Goal: Entertainment & Leisure: Consume media (video, audio)

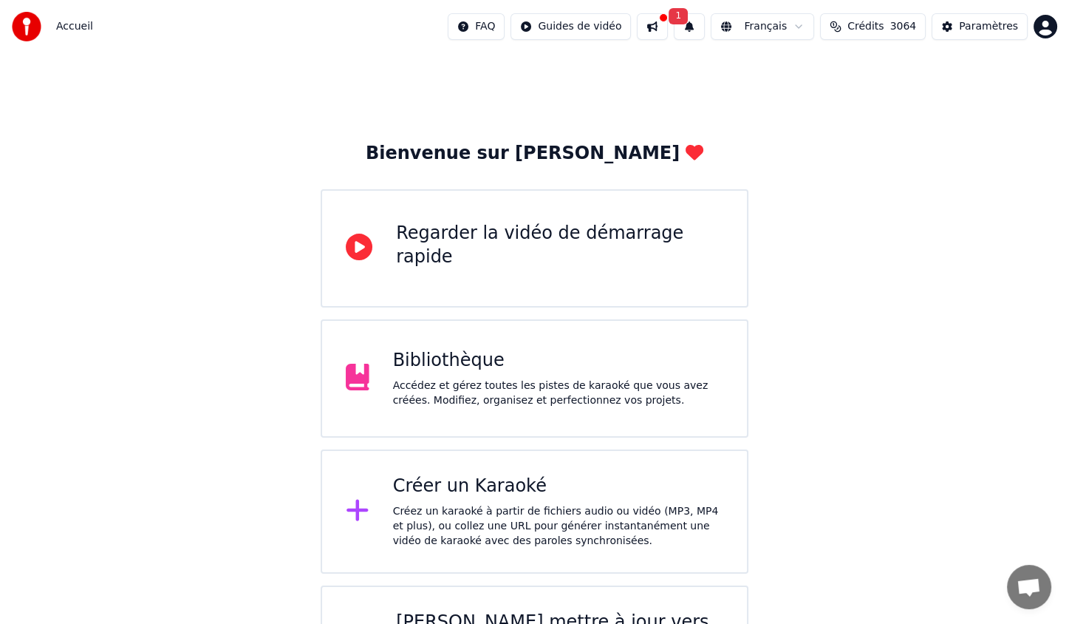
click at [494, 380] on div "Accédez et gérez toutes les pistes de karaoké que vous avez créées. Modifiez, o…" at bounding box center [558, 393] width 330 height 30
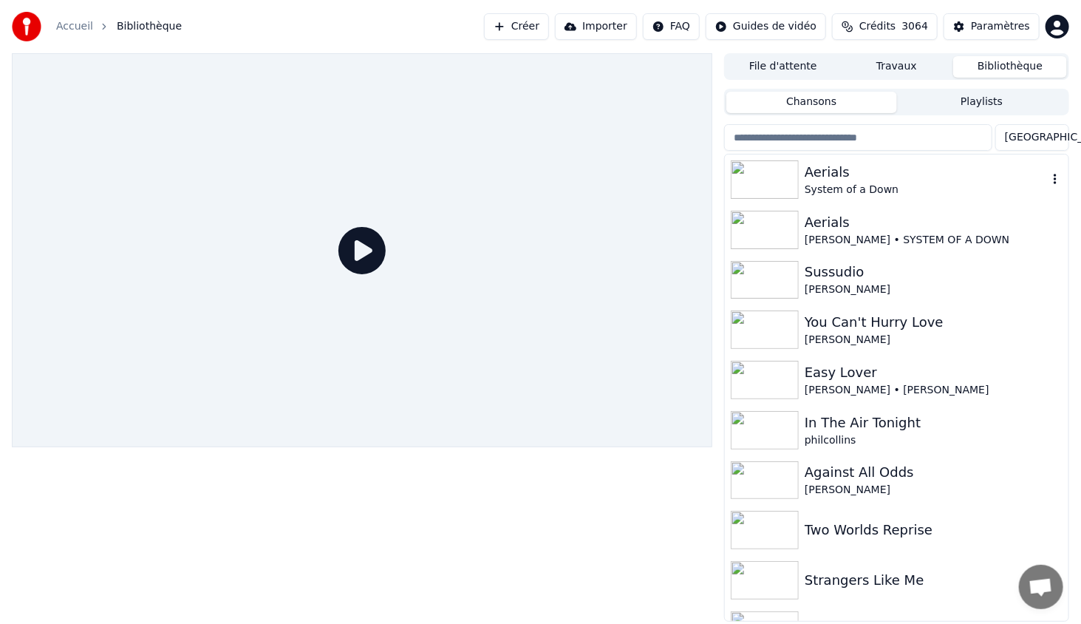
click at [834, 179] on div "Aerials" at bounding box center [926, 172] width 243 height 21
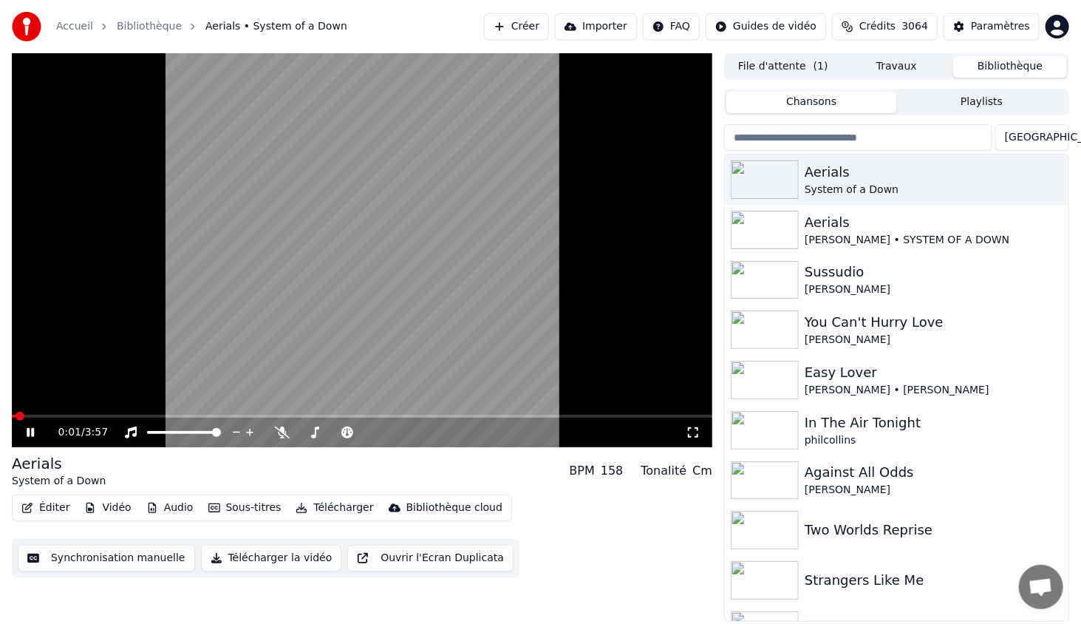
click at [697, 432] on icon at bounding box center [693, 432] width 15 height 12
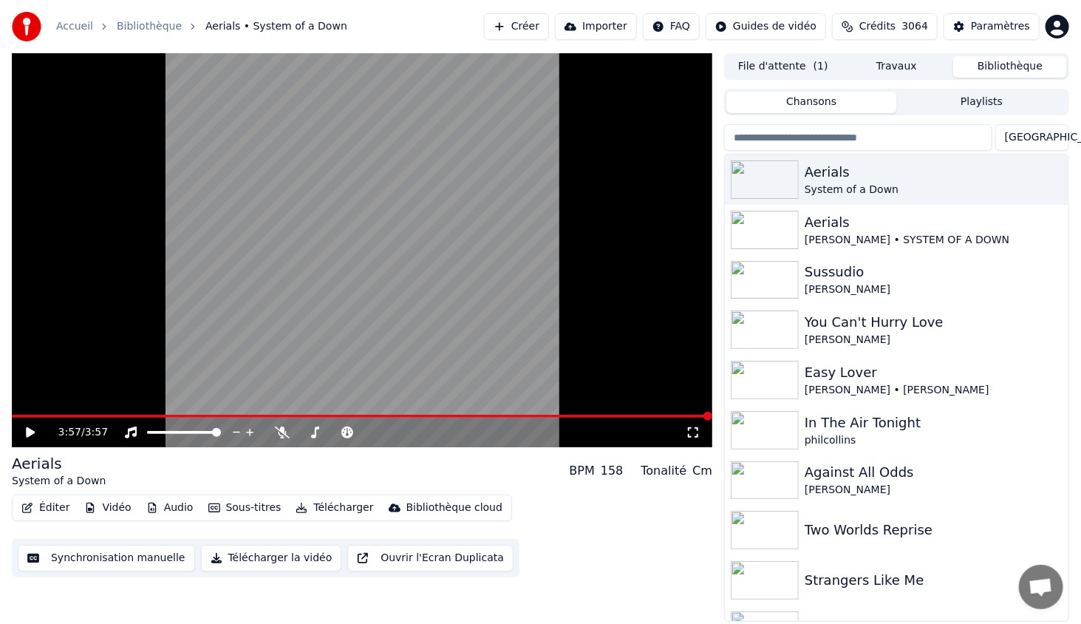
click at [964, 102] on button "Playlists" at bounding box center [982, 102] width 170 height 21
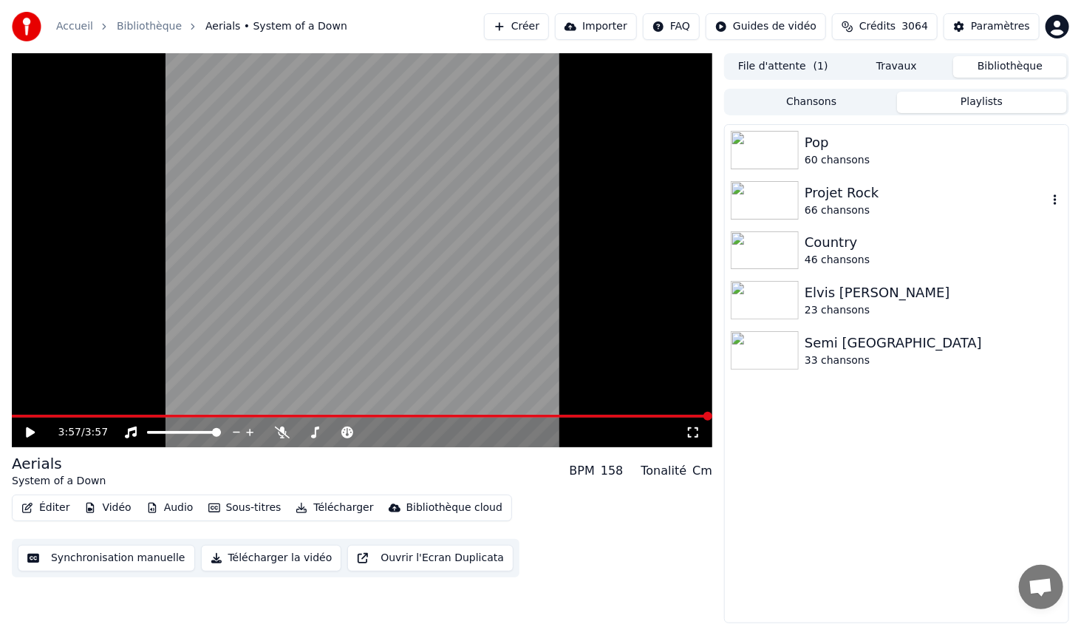
click at [831, 203] on div "66 chansons" at bounding box center [926, 210] width 243 height 15
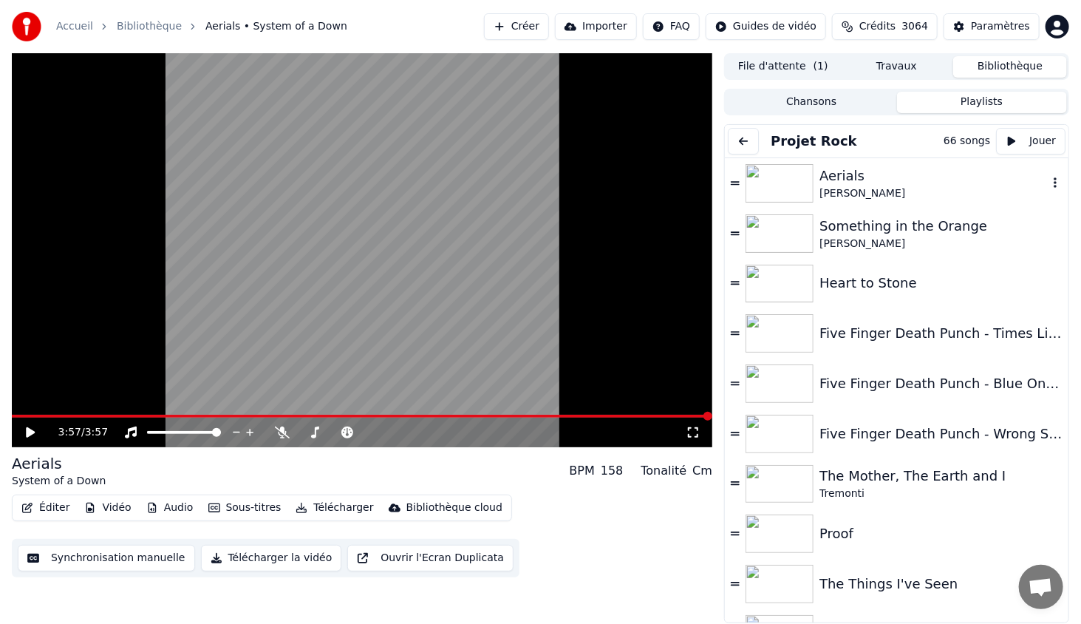
click at [1053, 190] on div "Aerials [PERSON_NAME]" at bounding box center [897, 183] width 344 height 50
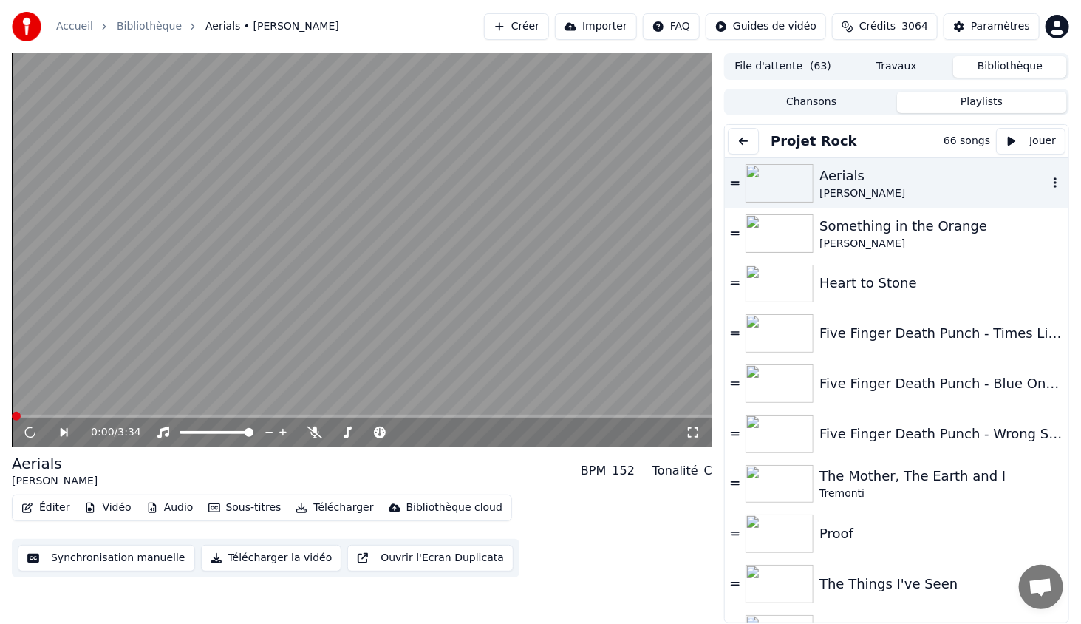
click at [1048, 182] on icon "button" at bounding box center [1055, 183] width 15 height 12
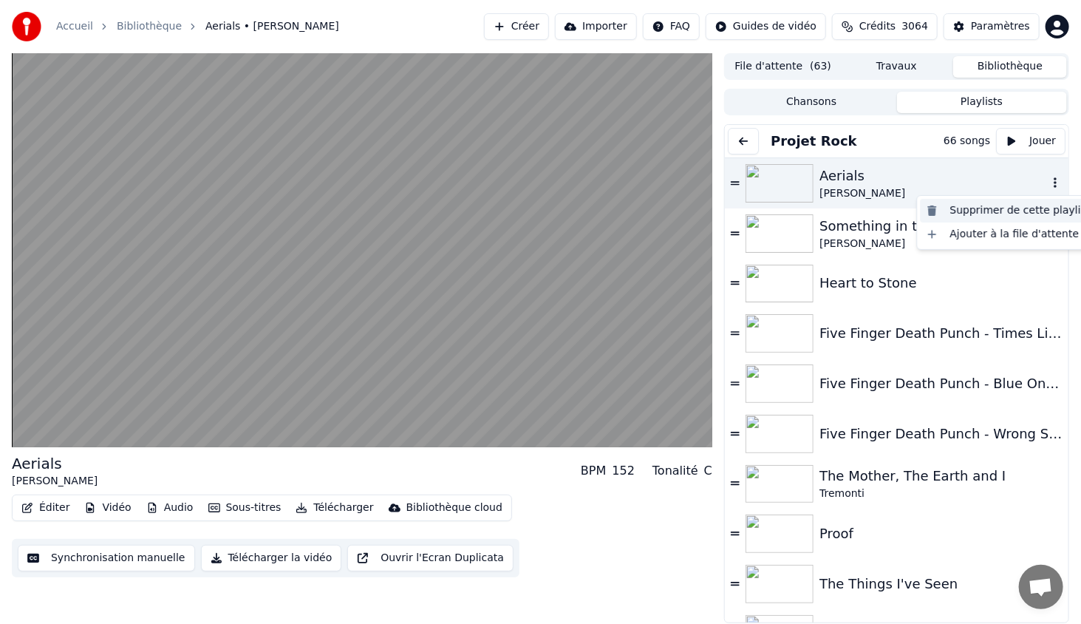
click at [1028, 213] on div "Supprimer de cette playlist" at bounding box center [1009, 211] width 176 height 24
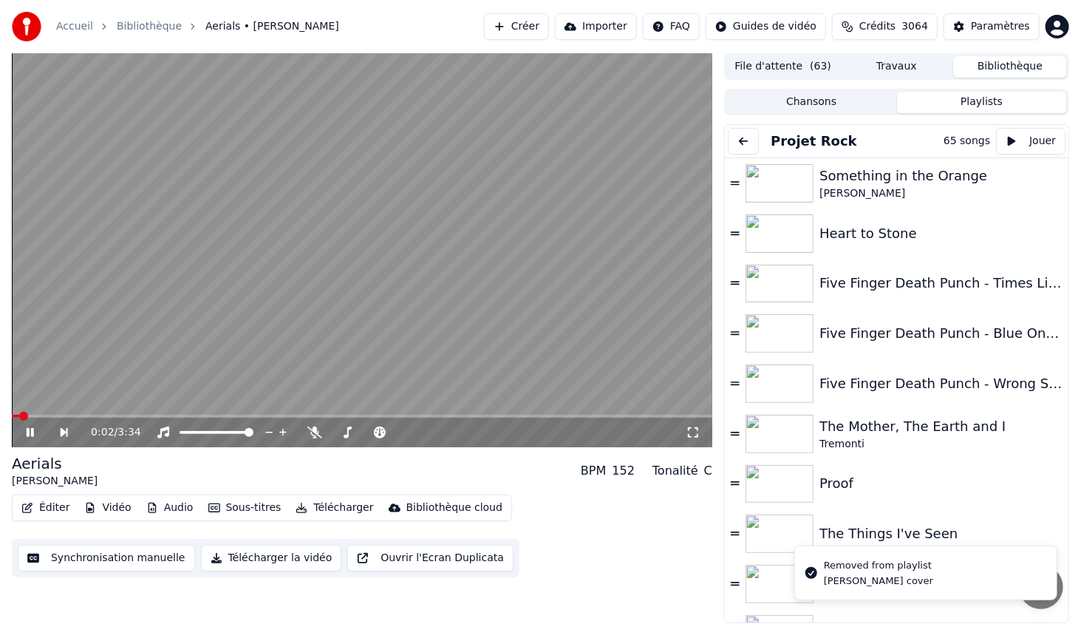
click at [566, 285] on video at bounding box center [362, 250] width 701 height 394
click at [982, 70] on button "Bibliothèque" at bounding box center [1010, 66] width 114 height 21
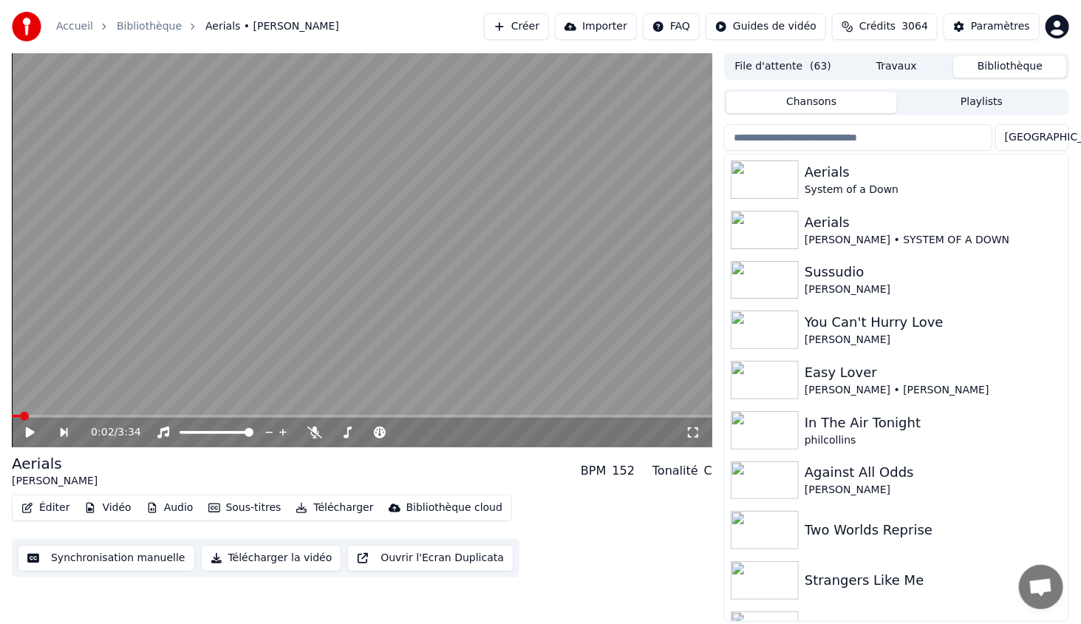
click at [808, 100] on button "Chansons" at bounding box center [811, 102] width 170 height 21
click at [1048, 185] on button "button" at bounding box center [1055, 180] width 15 height 18
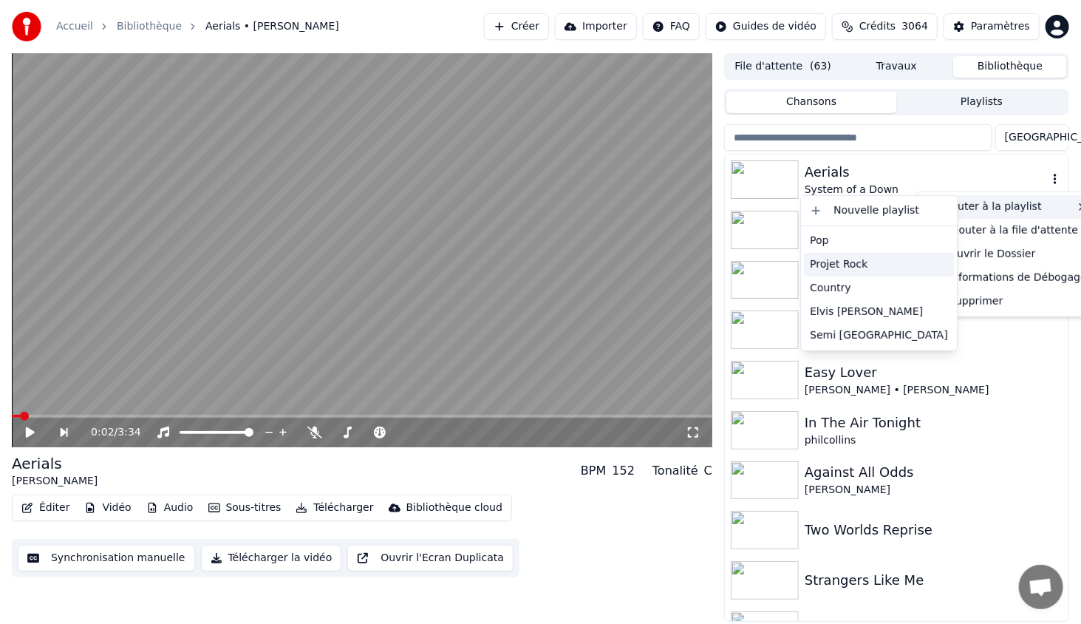
click at [869, 262] on div "Projet Rock" at bounding box center [879, 265] width 150 height 24
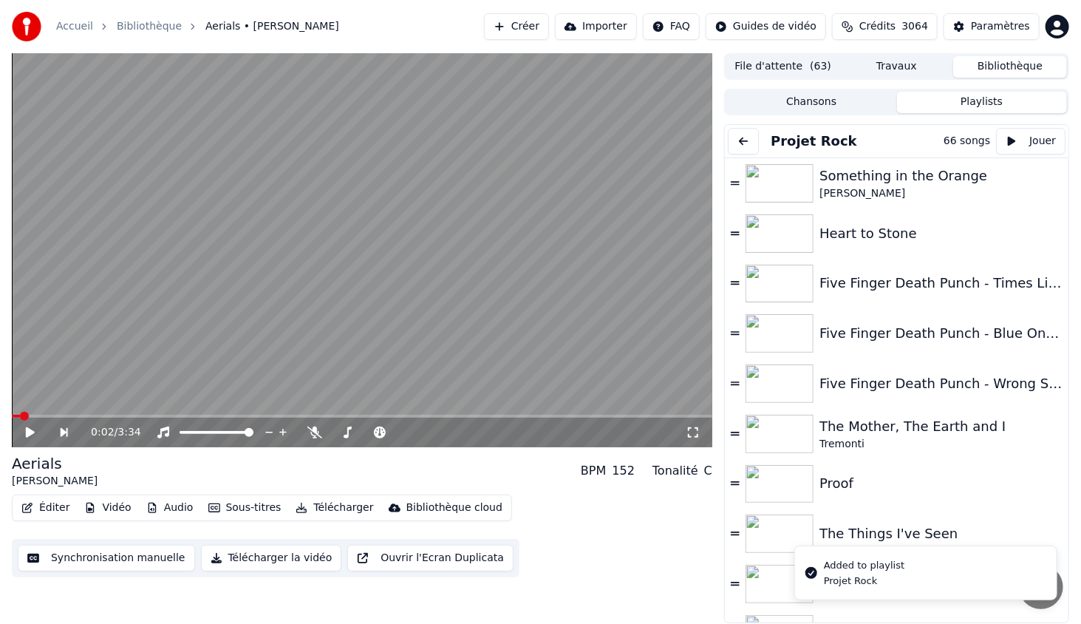
click at [947, 105] on button "Playlists" at bounding box center [982, 102] width 170 height 21
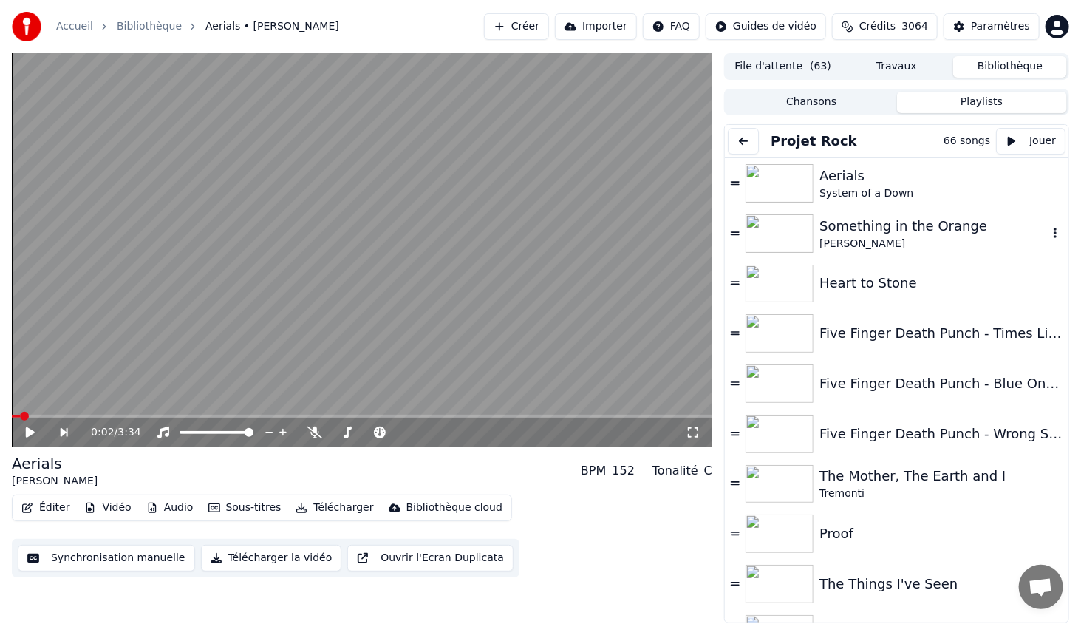
click at [783, 234] on img at bounding box center [780, 233] width 68 height 38
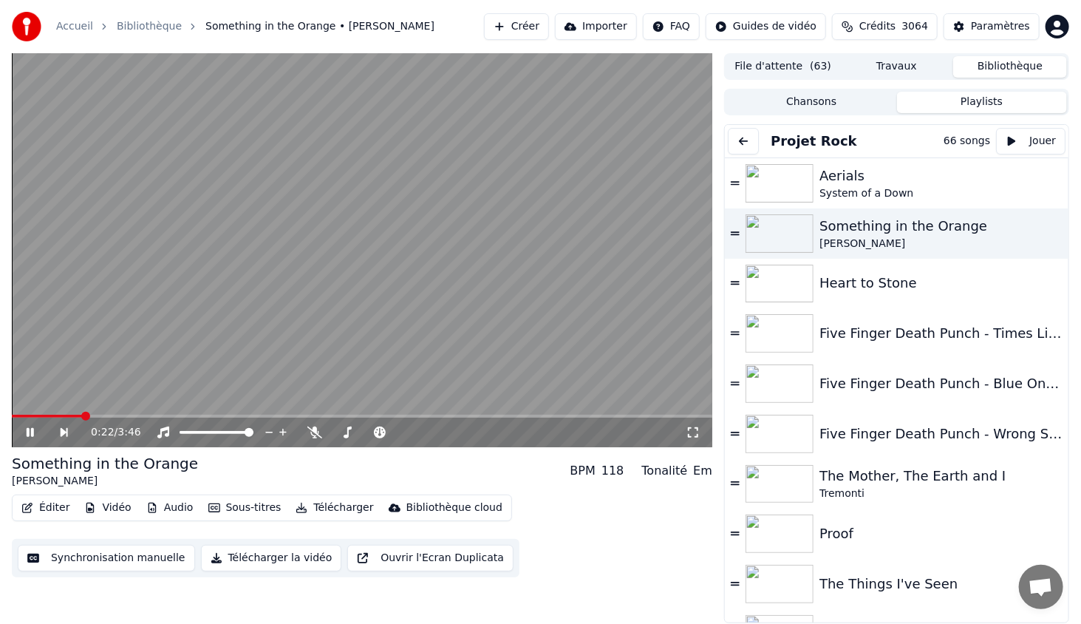
click at [692, 432] on icon at bounding box center [693, 432] width 15 height 12
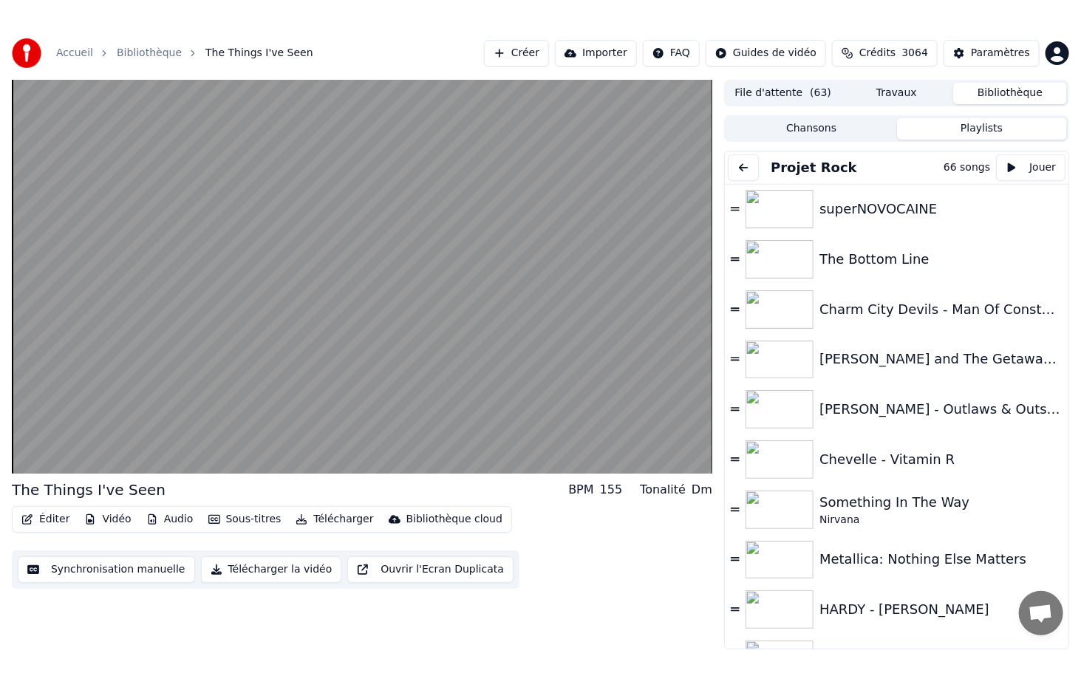
scroll to position [554, 0]
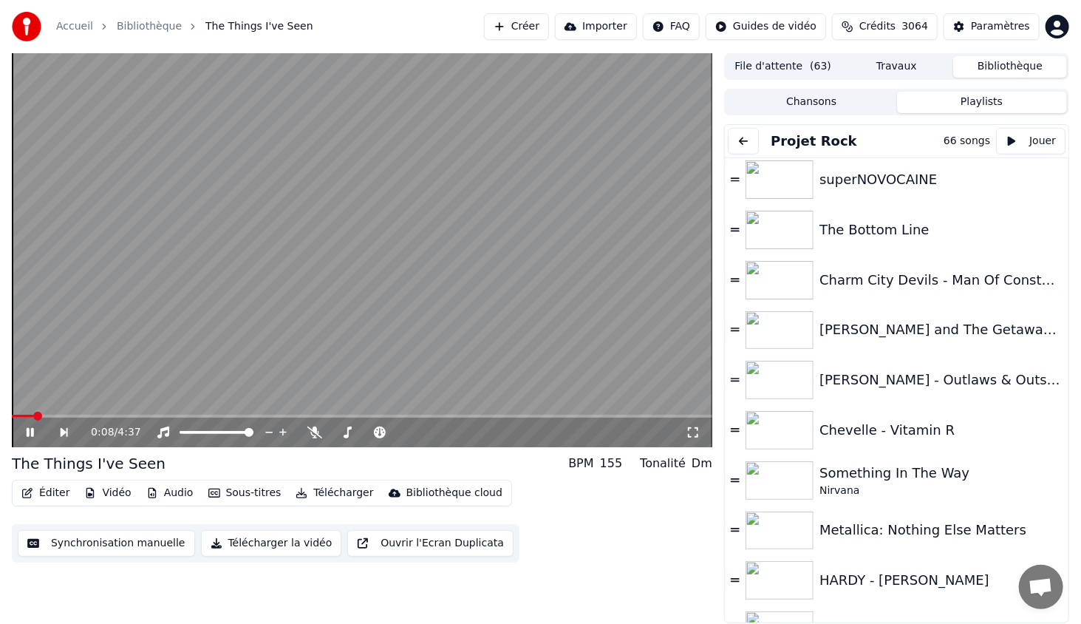
click at [695, 430] on icon at bounding box center [693, 432] width 15 height 12
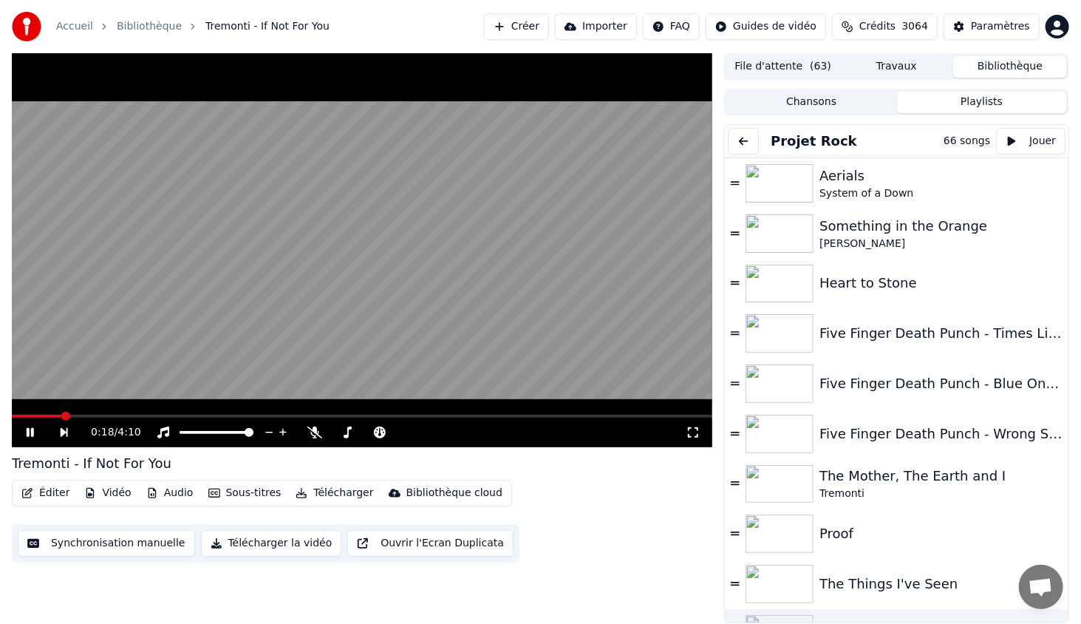
click at [403, 253] on video at bounding box center [362, 250] width 701 height 394
